Goal: Use online tool/utility: Utilize a website feature to perform a specific function

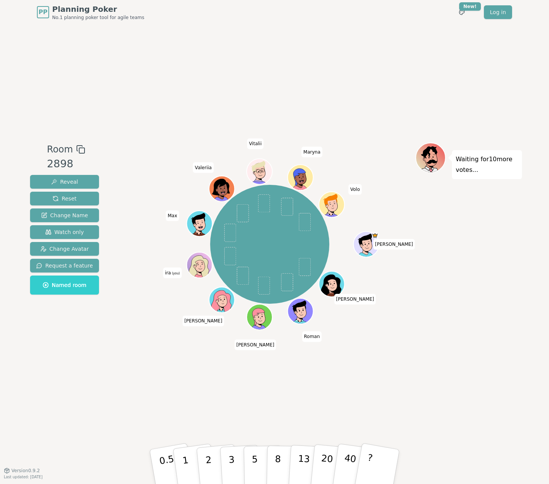
click at [482, 310] on div "Waiting for 10 more votes..." at bounding box center [469, 248] width 107 height 210
click at [274, 462] on button "8" at bounding box center [286, 467] width 39 height 58
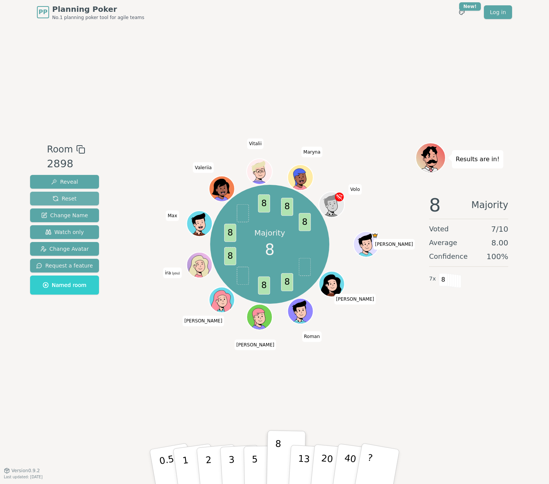
click at [74, 200] on button "Reset" at bounding box center [64, 199] width 69 height 14
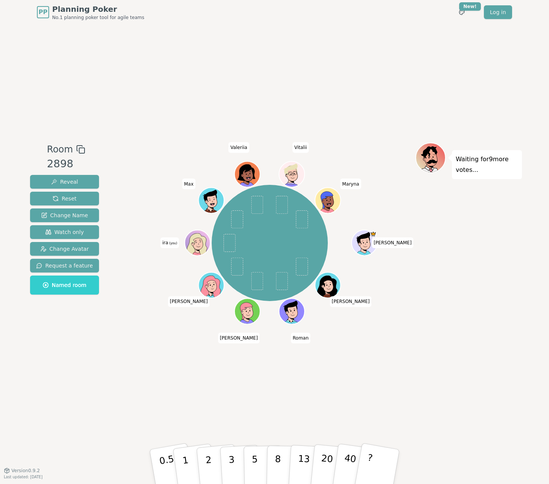
click at [507, 315] on div "Waiting for 9 more votes..." at bounding box center [469, 248] width 107 height 210
click at [468, 297] on div "Waiting for 9 more votes..." at bounding box center [469, 248] width 107 height 210
click at [470, 366] on div "Room 2898 Reveal Reset Change Name Watch only Change Avatar Request a feature N…" at bounding box center [274, 247] width 495 height 446
click at [272, 472] on button "8" at bounding box center [286, 467] width 39 height 58
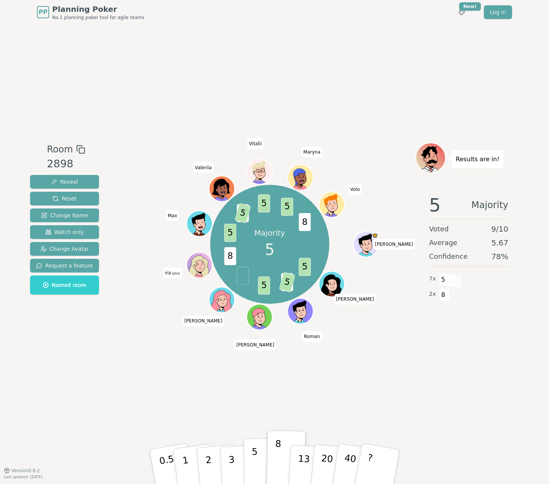
click at [256, 466] on p "5" at bounding box center [255, 466] width 6 height 41
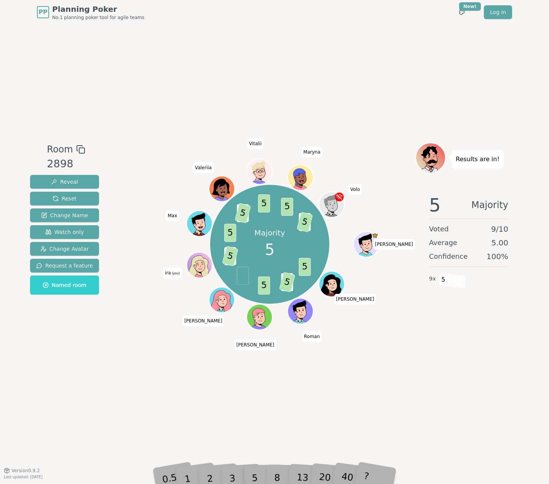
click at [483, 87] on div "Room 2898 Reveal Reset Change Name Watch only Change Avatar Request a feature N…" at bounding box center [274, 247] width 495 height 446
click at [56, 199] on span "Reset" at bounding box center [65, 199] width 24 height 8
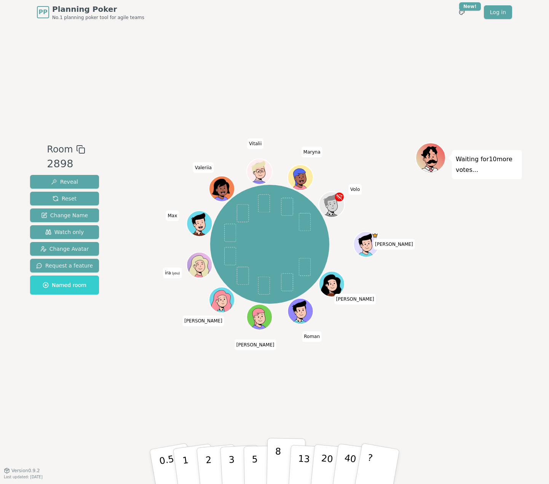
click at [279, 464] on p "8" at bounding box center [278, 466] width 6 height 41
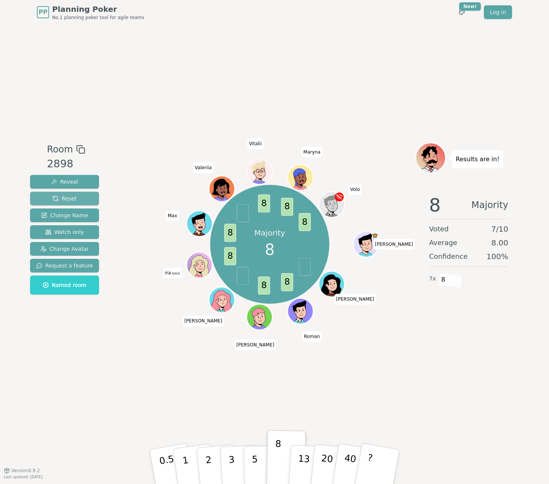
click at [91, 195] on button "Reset" at bounding box center [64, 199] width 69 height 14
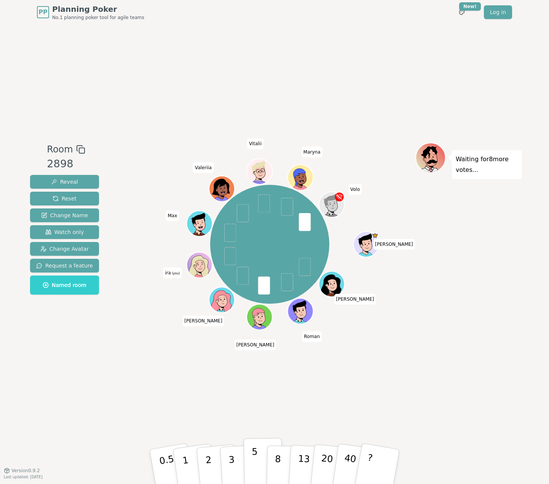
click at [258, 448] on button "5" at bounding box center [263, 467] width 39 height 58
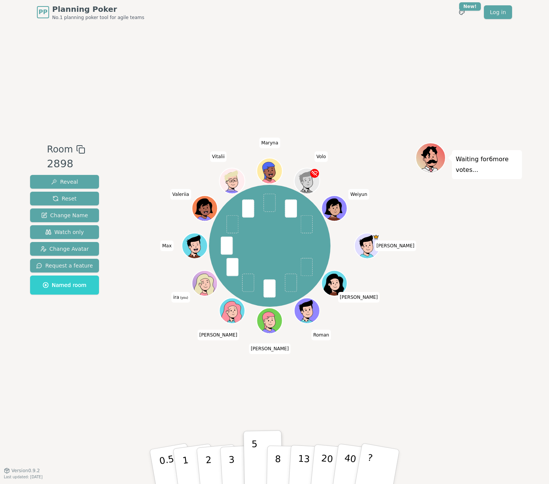
click at [410, 358] on div "Room 2898 Reveal Reset Change Name Watch only Change Avatar Request a feature N…" at bounding box center [274, 247] width 495 height 446
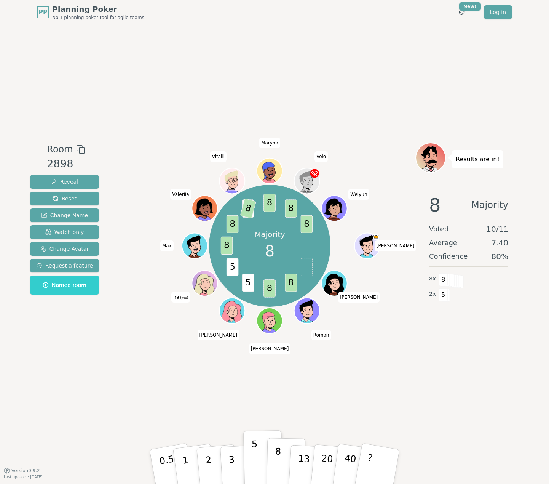
click at [280, 454] on button "8" at bounding box center [286, 467] width 39 height 58
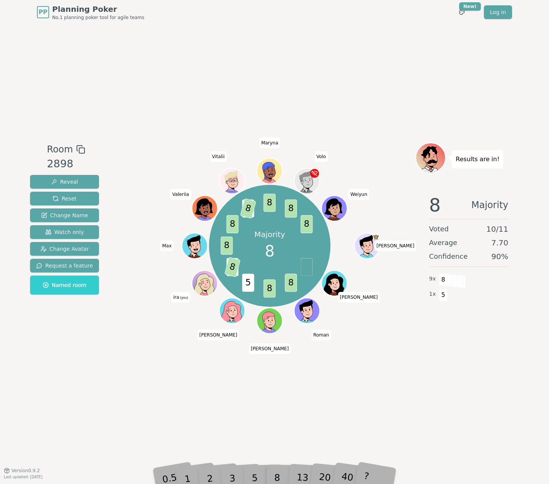
click at [468, 384] on div "Room 2898 Reveal Reset Change Name Watch only Change Avatar Request a feature N…" at bounding box center [274, 247] width 495 height 446
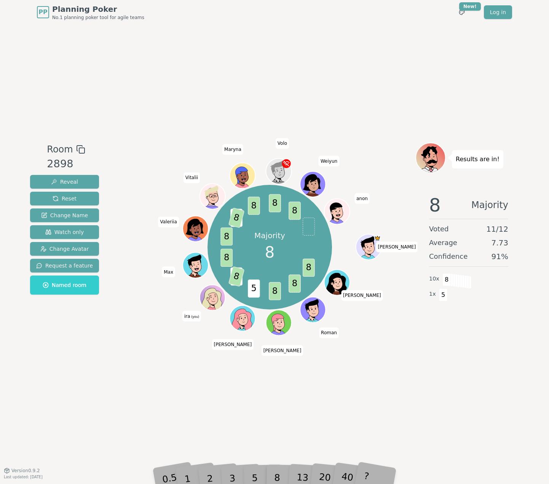
click at [454, 403] on div "Room 2898 Reveal Reset Change Name Watch only Change Avatar Request a feature N…" at bounding box center [274, 247] width 495 height 446
click at [57, 201] on span "Reset" at bounding box center [65, 199] width 24 height 8
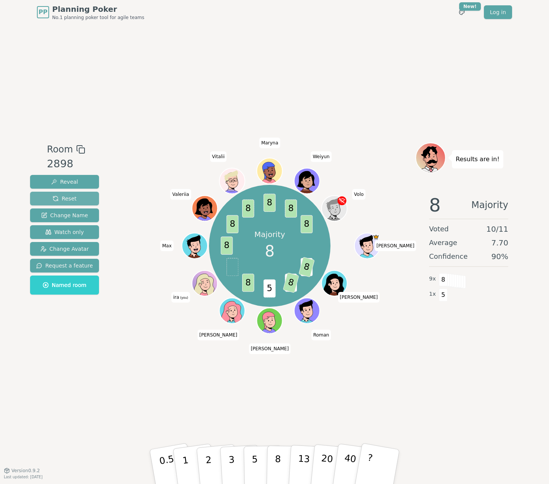
click at [79, 200] on button "Reset" at bounding box center [64, 199] width 69 height 14
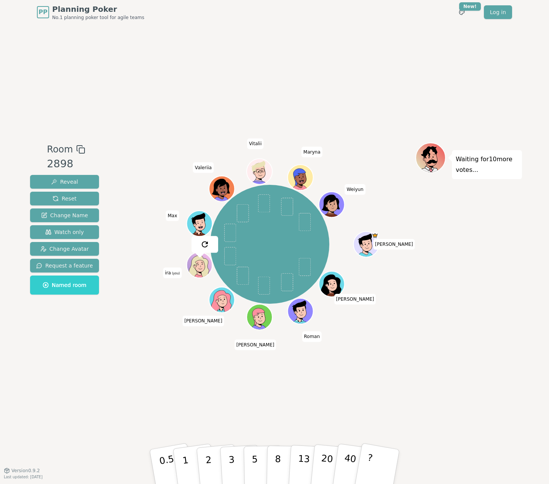
click at [519, 313] on div "Waiting for 10 more votes..." at bounding box center [469, 248] width 107 height 210
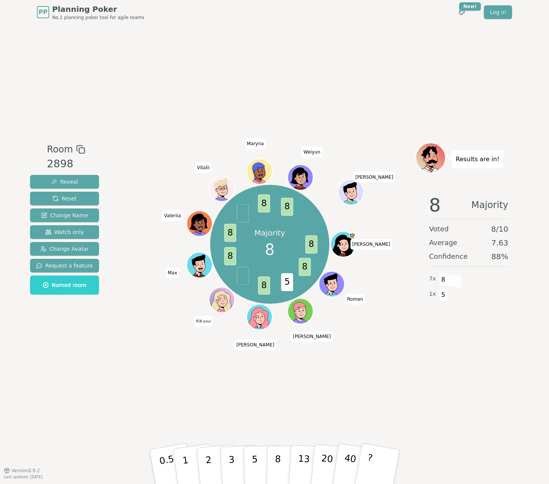
click at [441, 357] on div "Room 2898 Reveal Reset Change Name Watch only Change Avatar Request a feature N…" at bounding box center [274, 247] width 495 height 446
click at [81, 198] on button "Reset" at bounding box center [64, 199] width 69 height 14
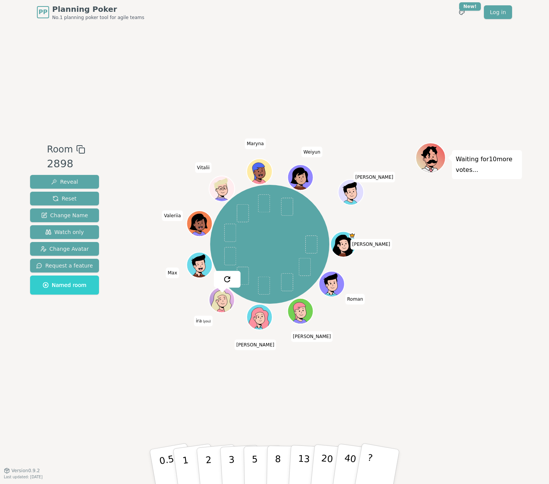
click at [440, 377] on div "Room 2898 Reveal Reset Change Name Watch only Change Avatar Request a feature N…" at bounding box center [274, 247] width 495 height 446
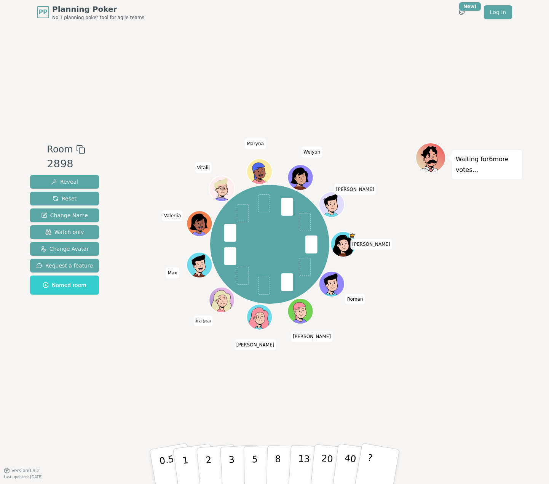
drag, startPoint x: 435, startPoint y: 240, endPoint x: 418, endPoint y: 264, distance: 29.1
click at [434, 241] on div "Waiting for 6 more votes..." at bounding box center [469, 248] width 107 height 210
click at [261, 466] on button "5" at bounding box center [263, 467] width 39 height 58
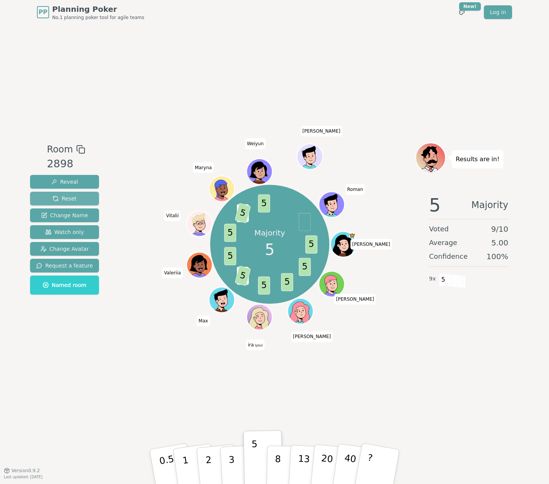
click at [66, 197] on span "Reset" at bounding box center [65, 199] width 24 height 8
